Goal: Transaction & Acquisition: Purchase product/service

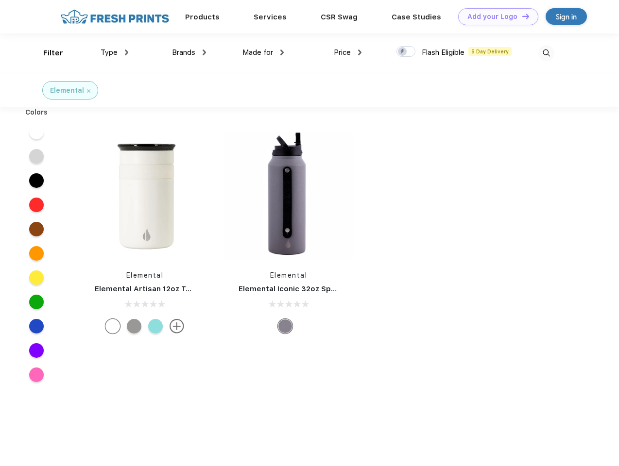
scroll to position [0, 0]
click at [494, 17] on link "Add your Logo Design Tool" at bounding box center [498, 16] width 80 height 17
click at [0, 0] on div "Design Tool" at bounding box center [0, 0] width 0 height 0
click at [521, 16] on link "Add your Logo Design Tool" at bounding box center [498, 16] width 80 height 17
click at [47, 53] on div "Filter" at bounding box center [53, 53] width 20 height 11
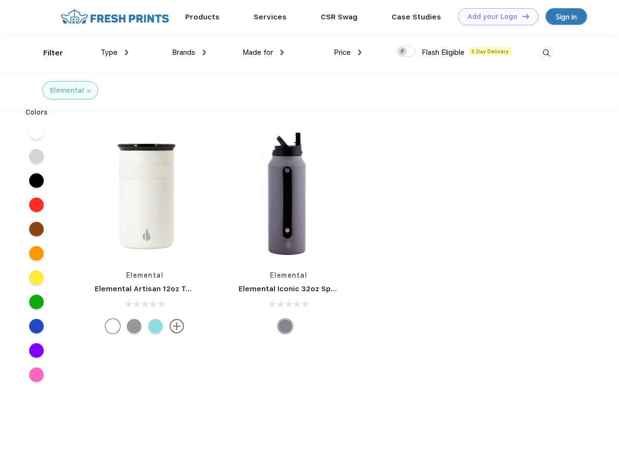
click at [115, 52] on span "Type" at bounding box center [109, 52] width 17 height 9
click at [189, 52] on span "Brands" at bounding box center [183, 52] width 23 height 9
click at [263, 52] on span "Made for" at bounding box center [257, 52] width 31 height 9
click at [348, 52] on span "Price" at bounding box center [342, 52] width 17 height 9
click at [406, 52] on div at bounding box center [405, 51] width 19 height 11
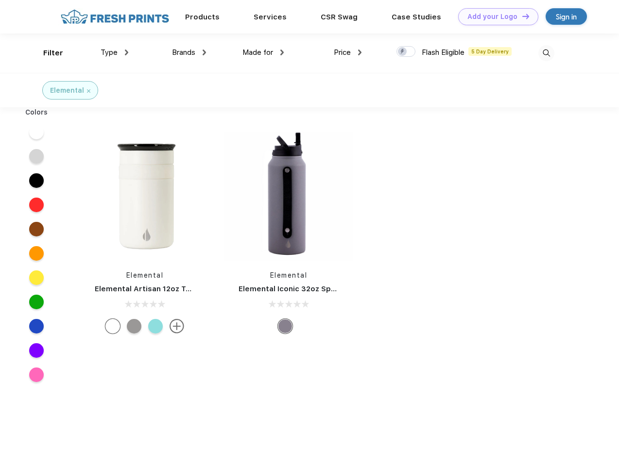
click at [403, 52] on input "checkbox" at bounding box center [399, 49] width 6 height 6
click at [546, 53] on img at bounding box center [546, 53] width 16 height 16
